Goal: Transaction & Acquisition: Purchase product/service

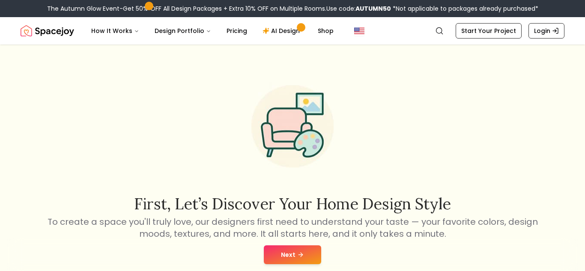
click at [281, 253] on button "Next" at bounding box center [292, 254] width 57 height 19
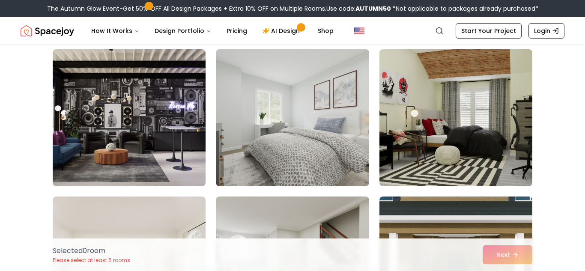
click at [155, 100] on img at bounding box center [129, 117] width 153 height 137
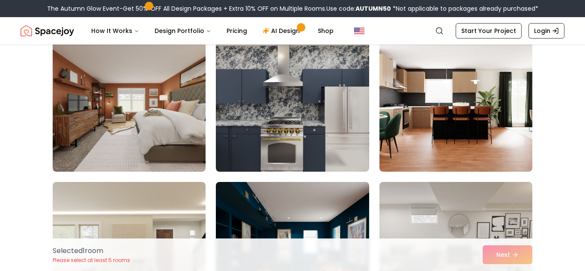
scroll to position [530, 0]
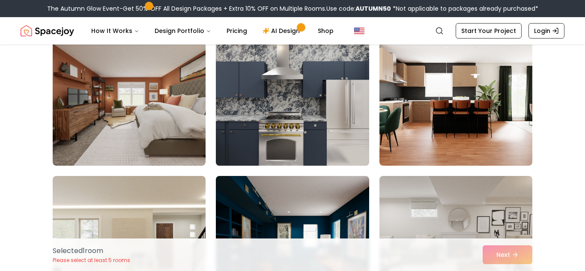
click at [269, 98] on img at bounding box center [292, 97] width 161 height 144
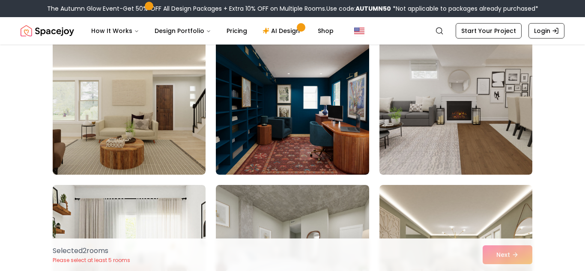
scroll to position [670, 0]
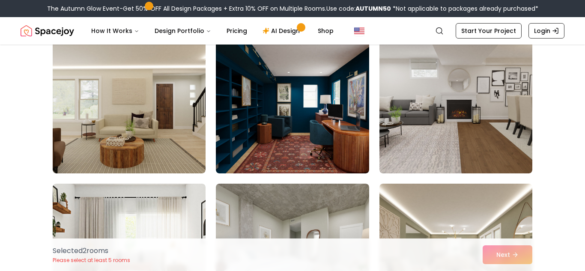
click at [269, 98] on img at bounding box center [292, 104] width 153 height 137
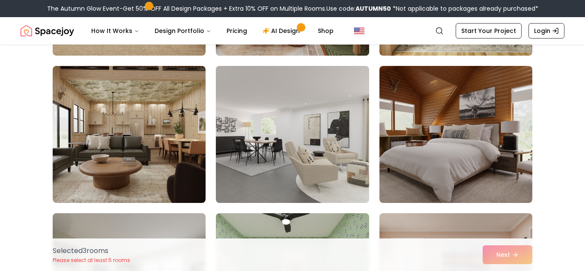
scroll to position [1082, 0]
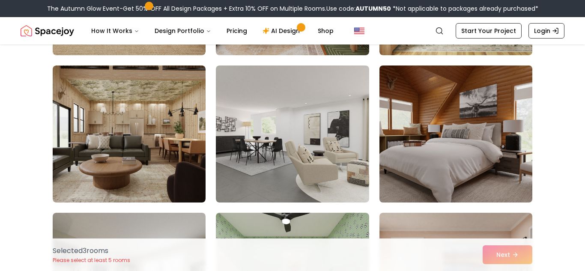
click at [459, 132] on img at bounding box center [456, 134] width 161 height 144
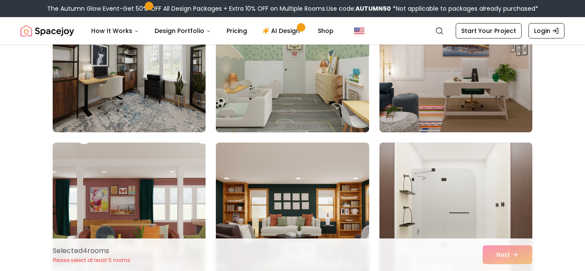
scroll to position [1297, 0]
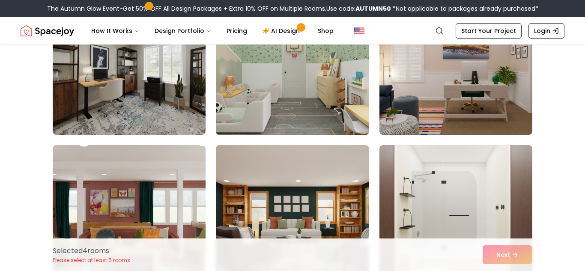
click at [253, 93] on img at bounding box center [292, 66] width 161 height 144
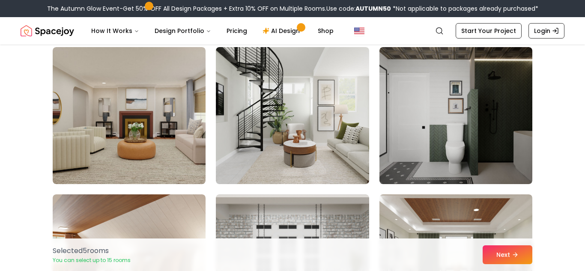
scroll to position [2134, 0]
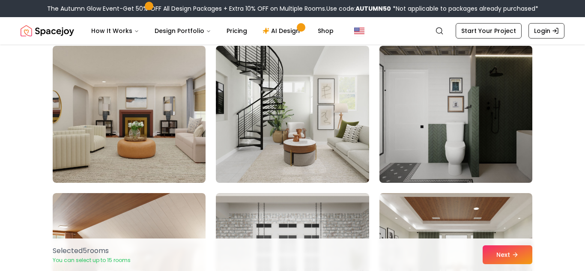
click at [400, 105] on img at bounding box center [456, 114] width 161 height 144
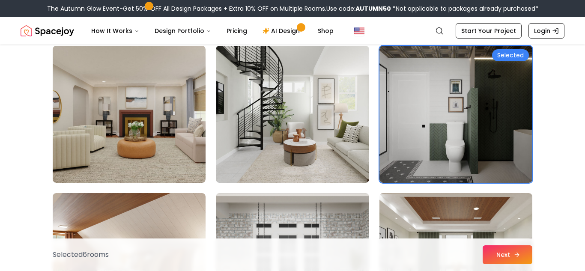
click at [503, 257] on button "Next" at bounding box center [508, 254] width 50 height 19
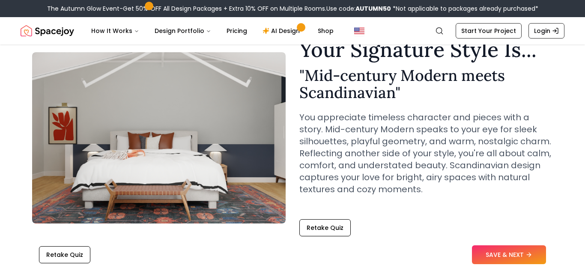
scroll to position [38, 0]
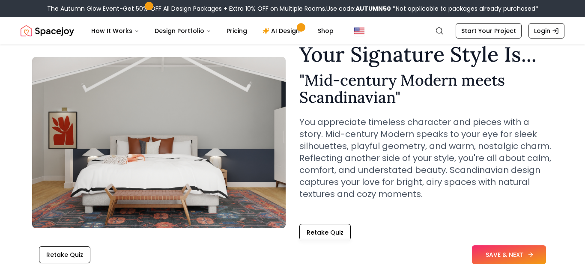
click at [504, 259] on button "SAVE & NEXT" at bounding box center [509, 254] width 74 height 19
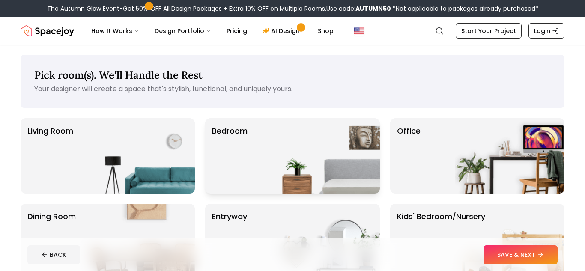
click at [247, 142] on p "Bedroom" at bounding box center [230, 156] width 36 height 62
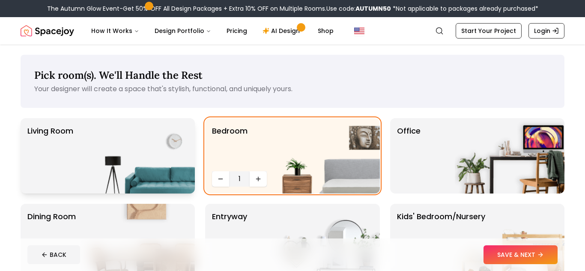
click at [107, 158] on img at bounding box center [140, 155] width 110 height 75
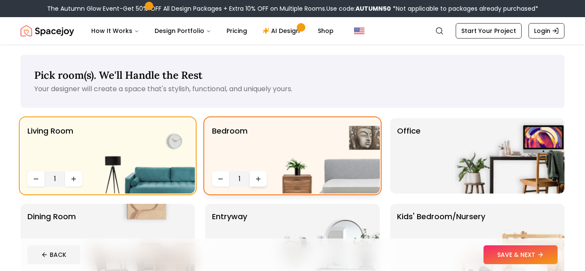
click at [257, 179] on icon "Increase quantity" at bounding box center [258, 179] width 7 height 7
click at [427, 158] on div "Office" at bounding box center [477, 155] width 174 height 75
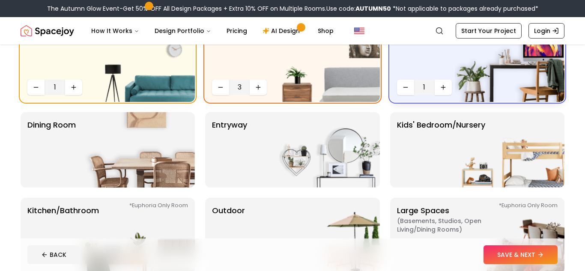
scroll to position [92, 0]
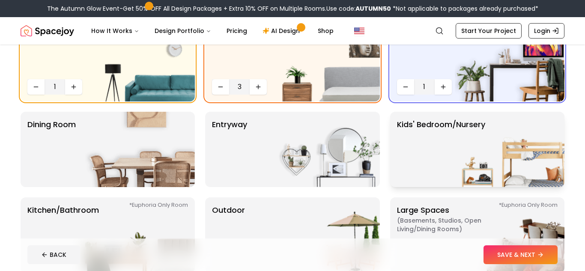
click at [471, 139] on img at bounding box center [510, 149] width 110 height 75
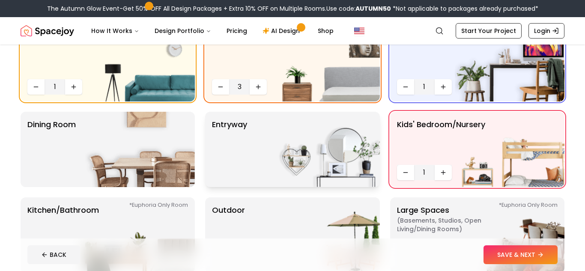
click at [305, 146] on img at bounding box center [325, 149] width 110 height 75
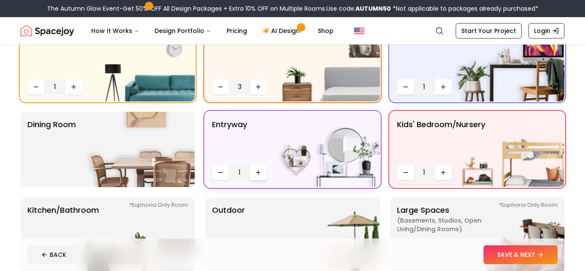
click at [258, 175] on icon "Increase quantity" at bounding box center [258, 172] width 7 height 7
click at [213, 176] on button "Decrease quantity" at bounding box center [220, 172] width 17 height 15
click at [143, 143] on img at bounding box center [140, 149] width 110 height 75
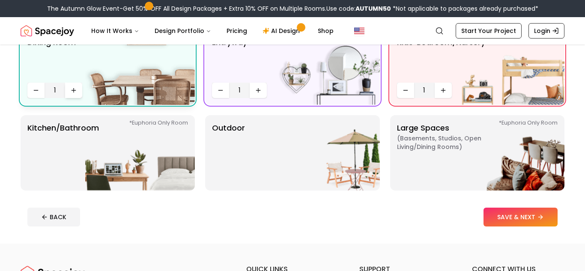
scroll to position [178, 0]
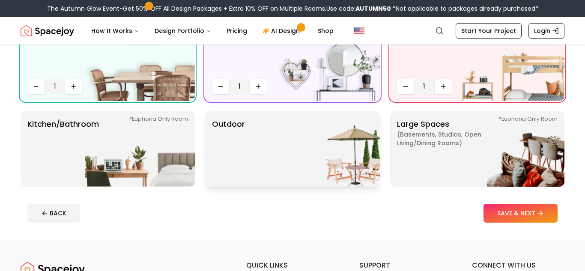
click at [233, 166] on p "Outdoor" at bounding box center [228, 149] width 33 height 62
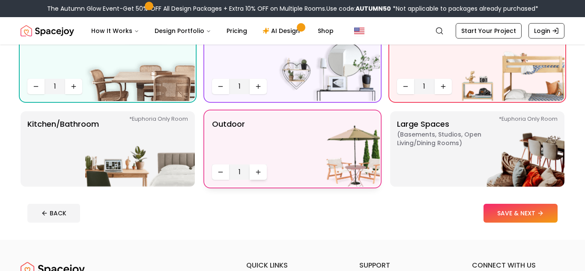
click at [250, 179] on button "Increase quantity" at bounding box center [258, 171] width 17 height 15
click at [135, 158] on img at bounding box center [140, 148] width 110 height 75
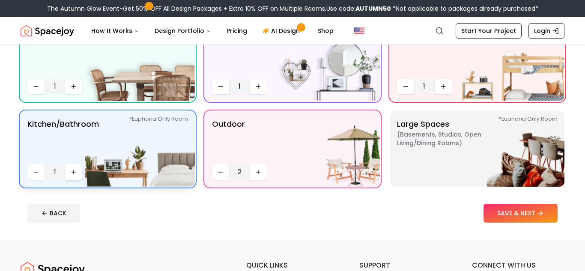
click at [69, 176] on button "Increase quantity" at bounding box center [73, 171] width 17 height 15
click at [500, 215] on button "SAVE & NEXT" at bounding box center [521, 213] width 74 height 19
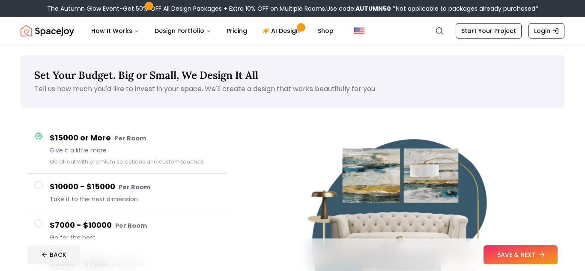
click at [496, 255] on button "SAVE & NEXT" at bounding box center [521, 254] width 74 height 19
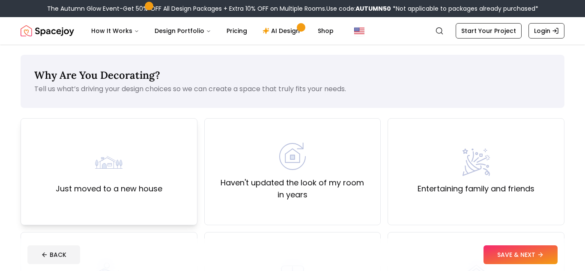
click at [132, 150] on div "Just moved to a new house" at bounding box center [109, 172] width 107 height 46
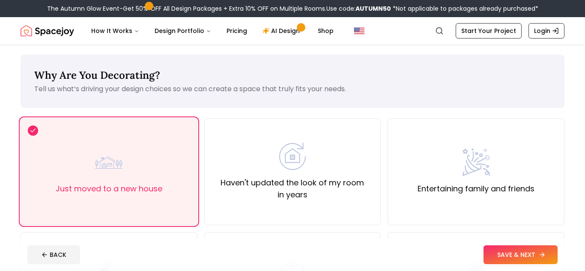
click at [525, 262] on button "SAVE & NEXT" at bounding box center [521, 254] width 74 height 19
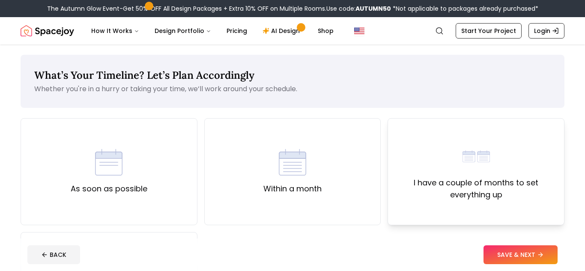
click at [450, 178] on label "I have a couple of months to set everything up" at bounding box center [476, 189] width 162 height 24
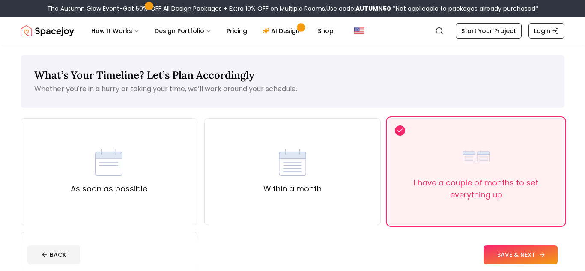
click at [504, 258] on button "SAVE & NEXT" at bounding box center [521, 254] width 74 height 19
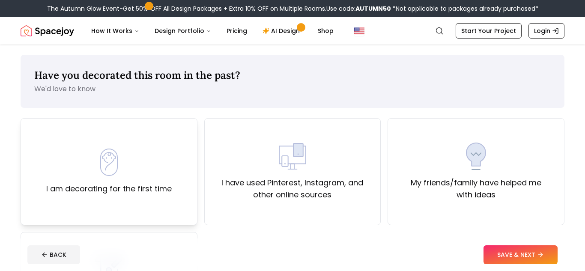
click at [161, 168] on div "I am decorating for the first time" at bounding box center [109, 172] width 126 height 46
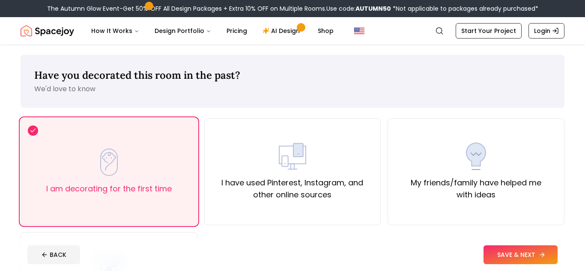
click at [504, 257] on button "SAVE & NEXT" at bounding box center [521, 254] width 74 height 19
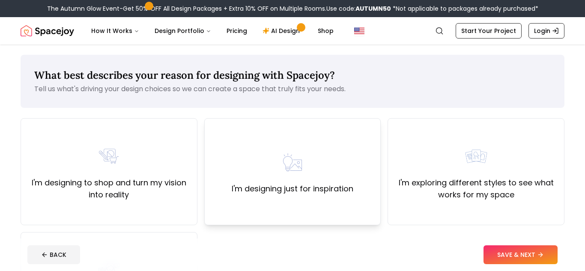
click at [261, 168] on div "I'm designing just for inspiration" at bounding box center [293, 172] width 122 height 46
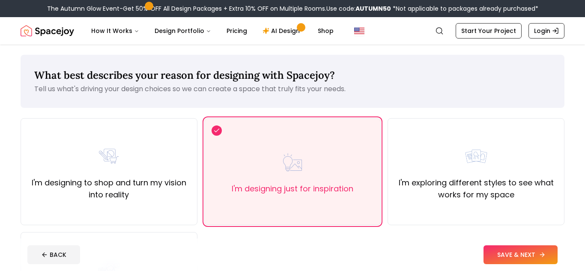
click at [491, 255] on button "SAVE & NEXT" at bounding box center [521, 254] width 74 height 19
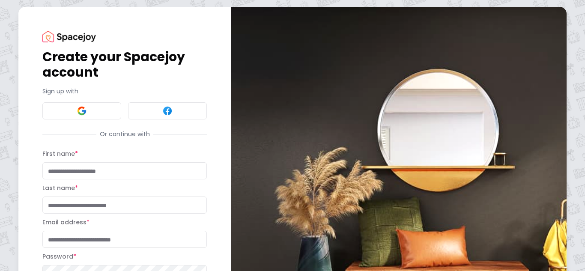
click at [92, 167] on input "First name *" at bounding box center [124, 170] width 164 height 17
type input "********"
click at [113, 201] on input "Last name *" at bounding box center [124, 205] width 164 height 17
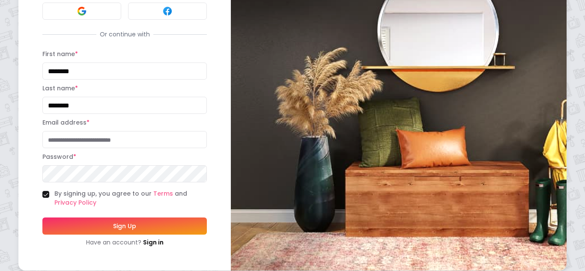
scroll to position [102, 0]
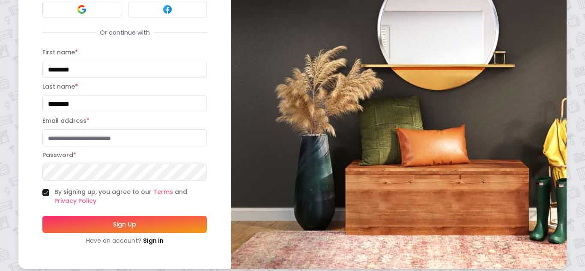
type input "********"
click at [121, 139] on input "Email address *" at bounding box center [124, 137] width 164 height 17
type input "**********"
click at [145, 230] on button "Sign Up" at bounding box center [124, 224] width 164 height 17
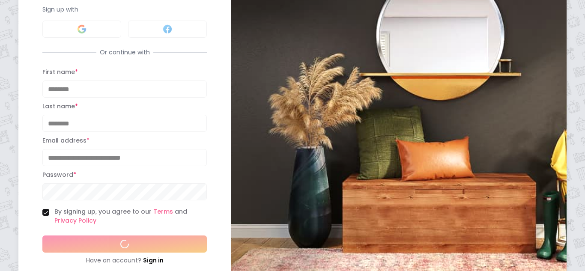
scroll to position [121, 0]
